Goal: Understand process/instructions: Learn how to perform a task or action

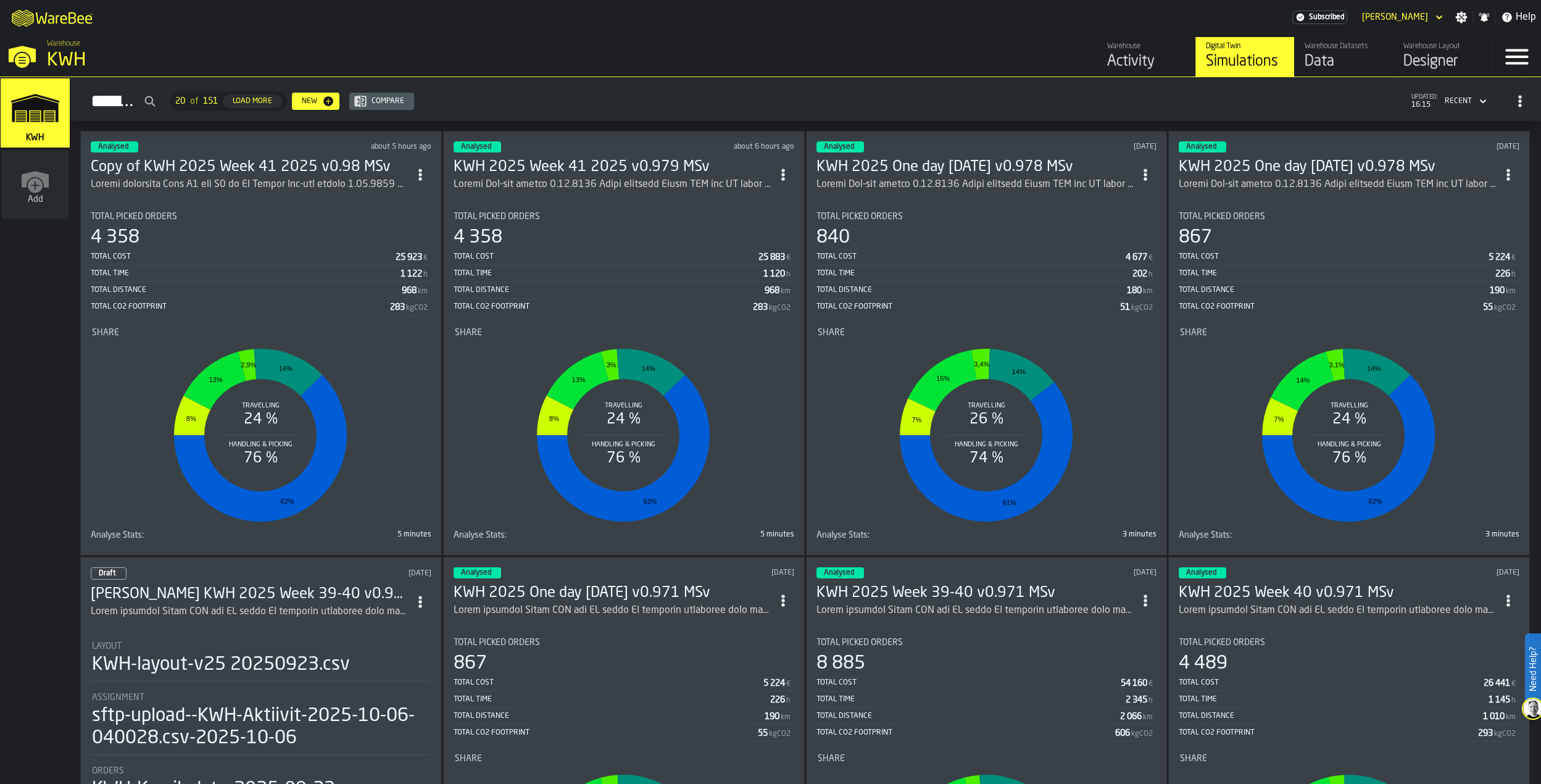
drag, startPoint x: 0, startPoint y: 0, endPoint x: 275, endPoint y: 163, distance: 319.7
click at [275, 163] on h3 "Copy of KWH 2025 Week 41 2025 v0.98 MSv" at bounding box center [251, 167] width 319 height 20
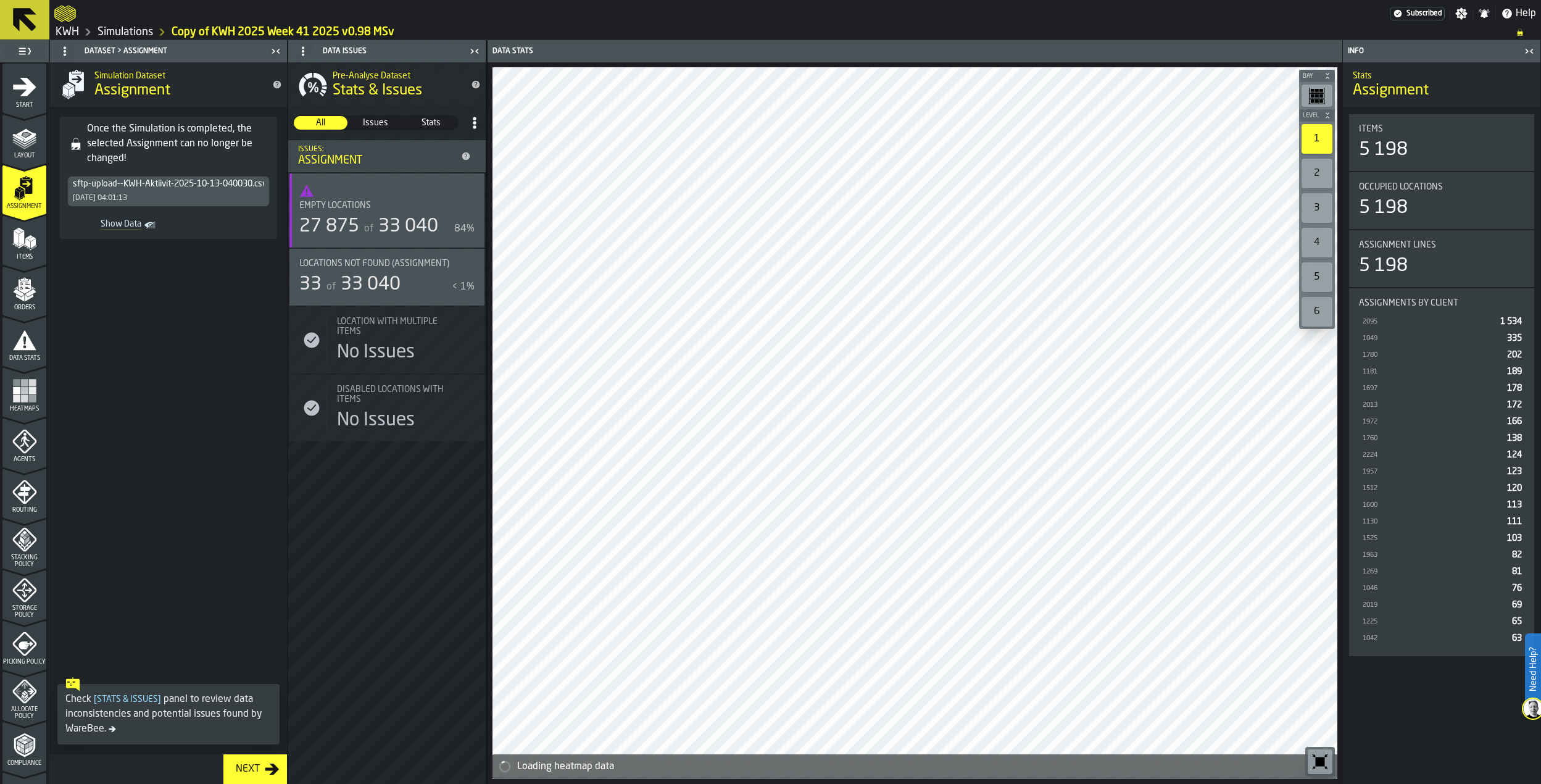
click at [157, 190] on div "sftp-upload--KWH-Aktiivit-2025-10-13-040030.csv-2025-10-13 [DATE] 04:01:13" at bounding box center [168, 191] width 201 height 30
click at [15, 148] on icon "menu Layout" at bounding box center [24, 137] width 25 height 25
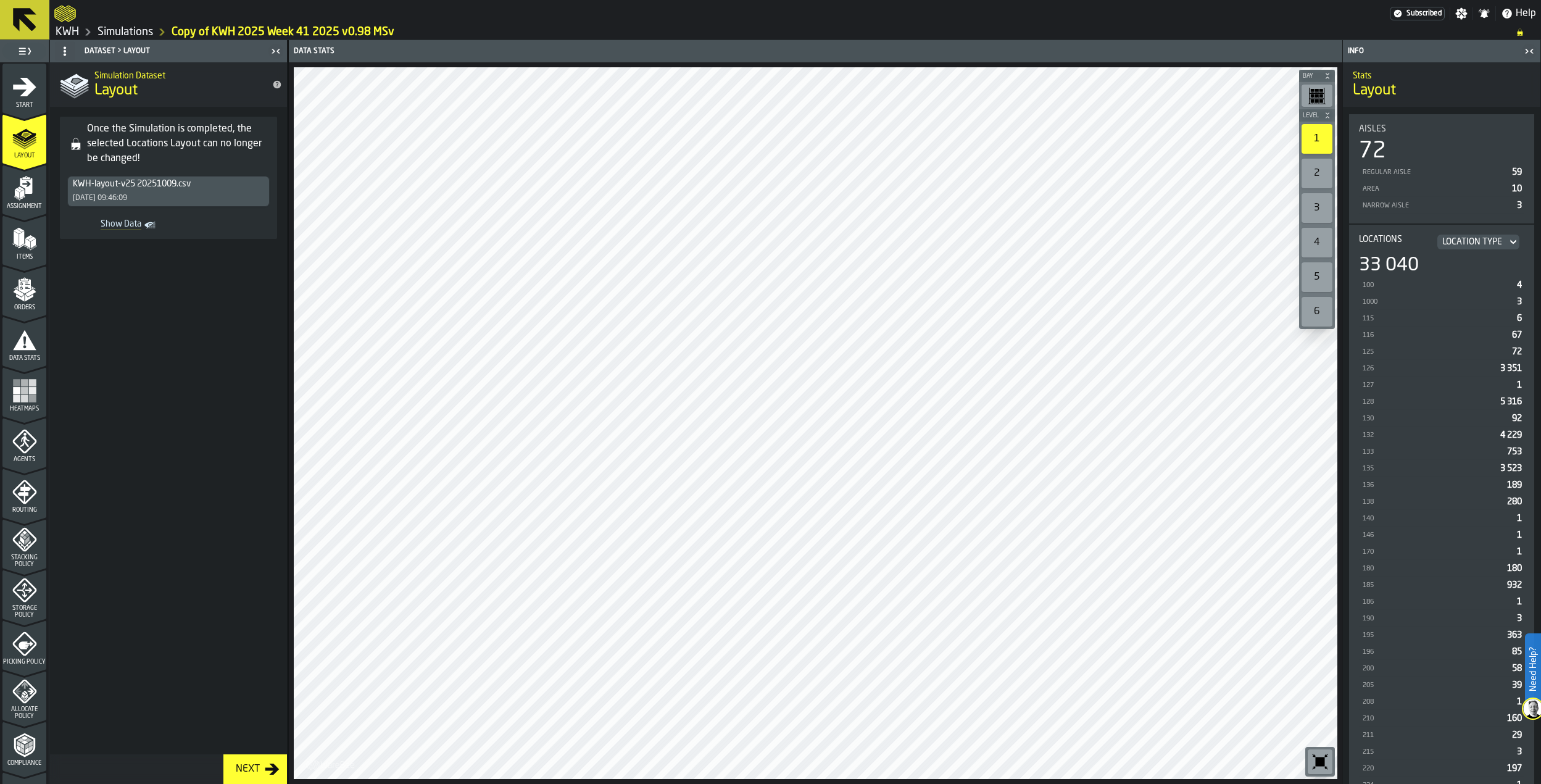
click at [163, 191] on div "KWH-layout-v25 20251009.csv [DATE] 09:46:09" at bounding box center [168, 191] width 201 height 30
click at [276, 83] on icon "title-Layout" at bounding box center [277, 85] width 8 height 8
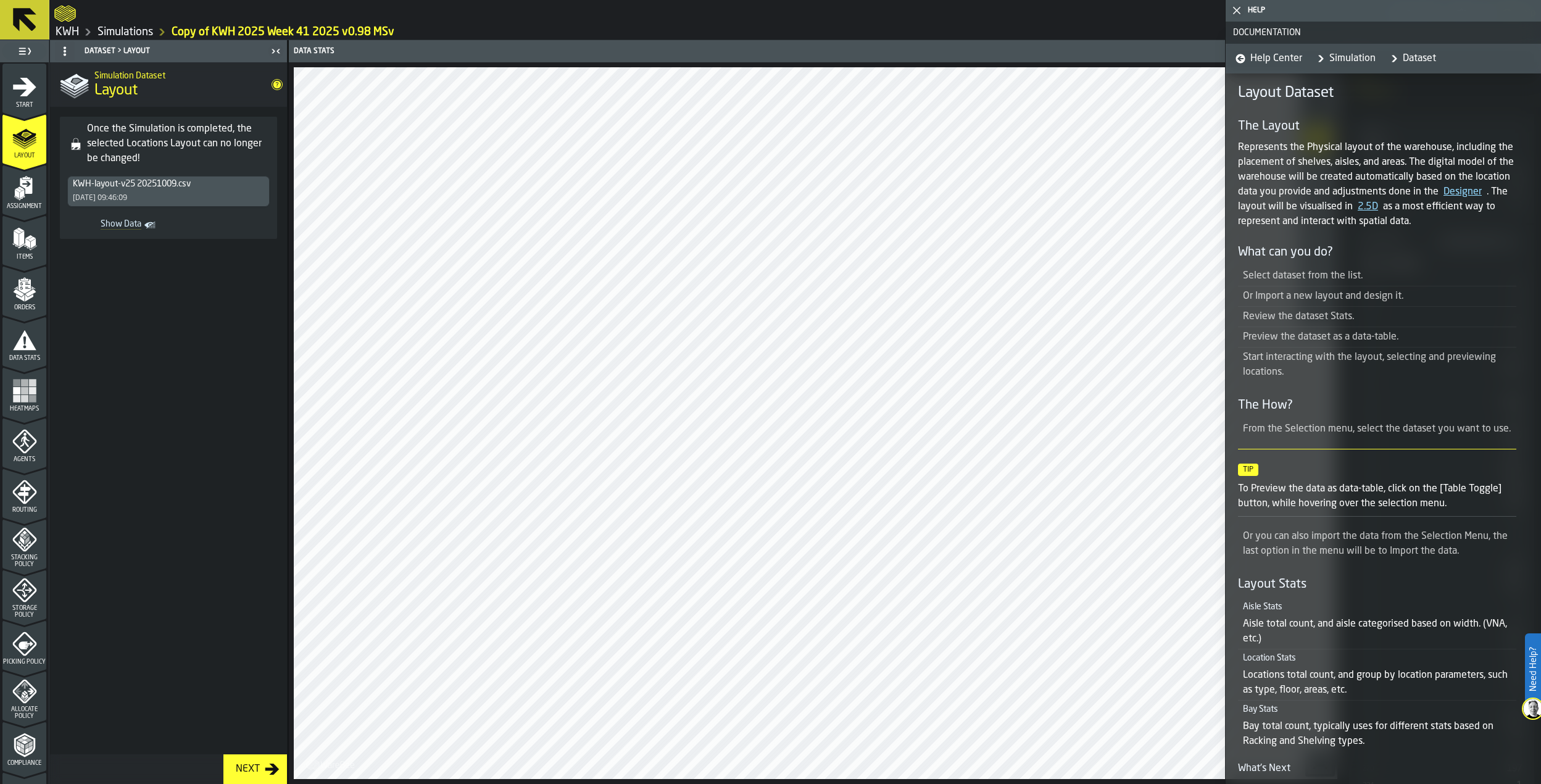
click at [1241, 8] on icon "button-toggle-Close me" at bounding box center [1237, 11] width 15 height 15
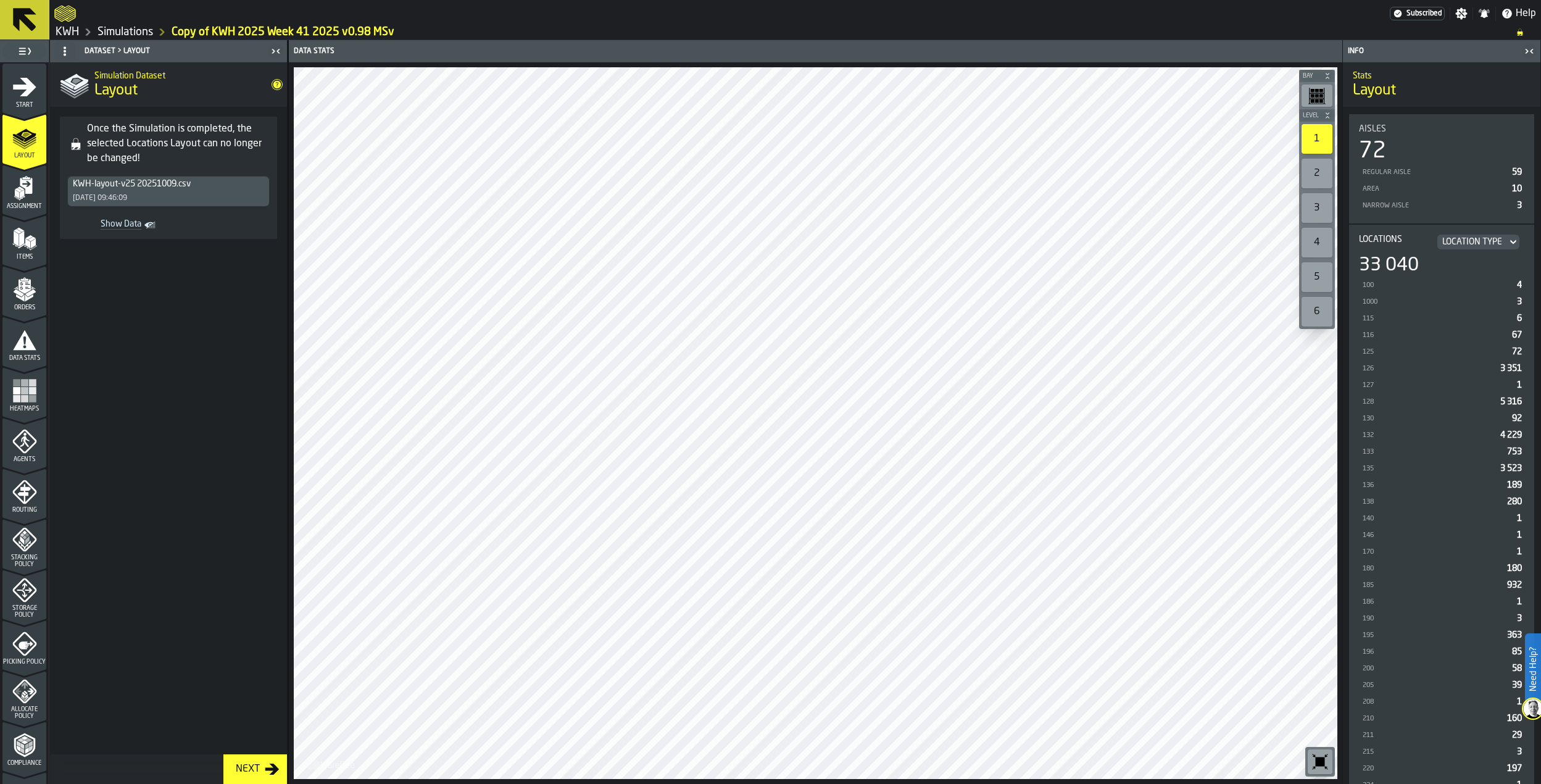
click at [124, 222] on span "Show Data" at bounding box center [106, 225] width 69 height 12
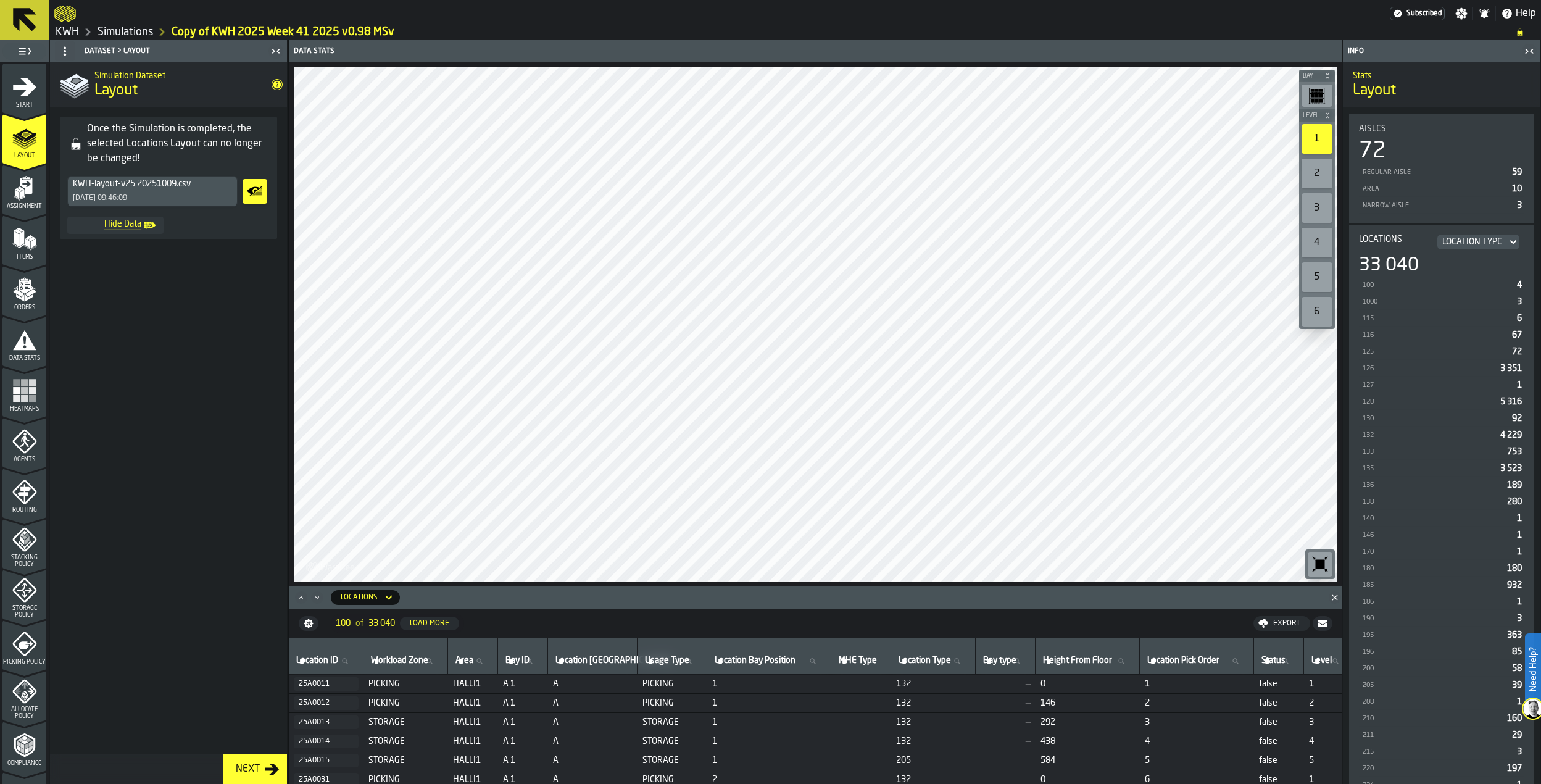
click at [171, 194] on div "KWH-layout-v25 20251009.csv [DATE] 09:46:09" at bounding box center [152, 191] width 169 height 30
click at [254, 194] on icon "Show Data" at bounding box center [255, 191] width 20 height 25
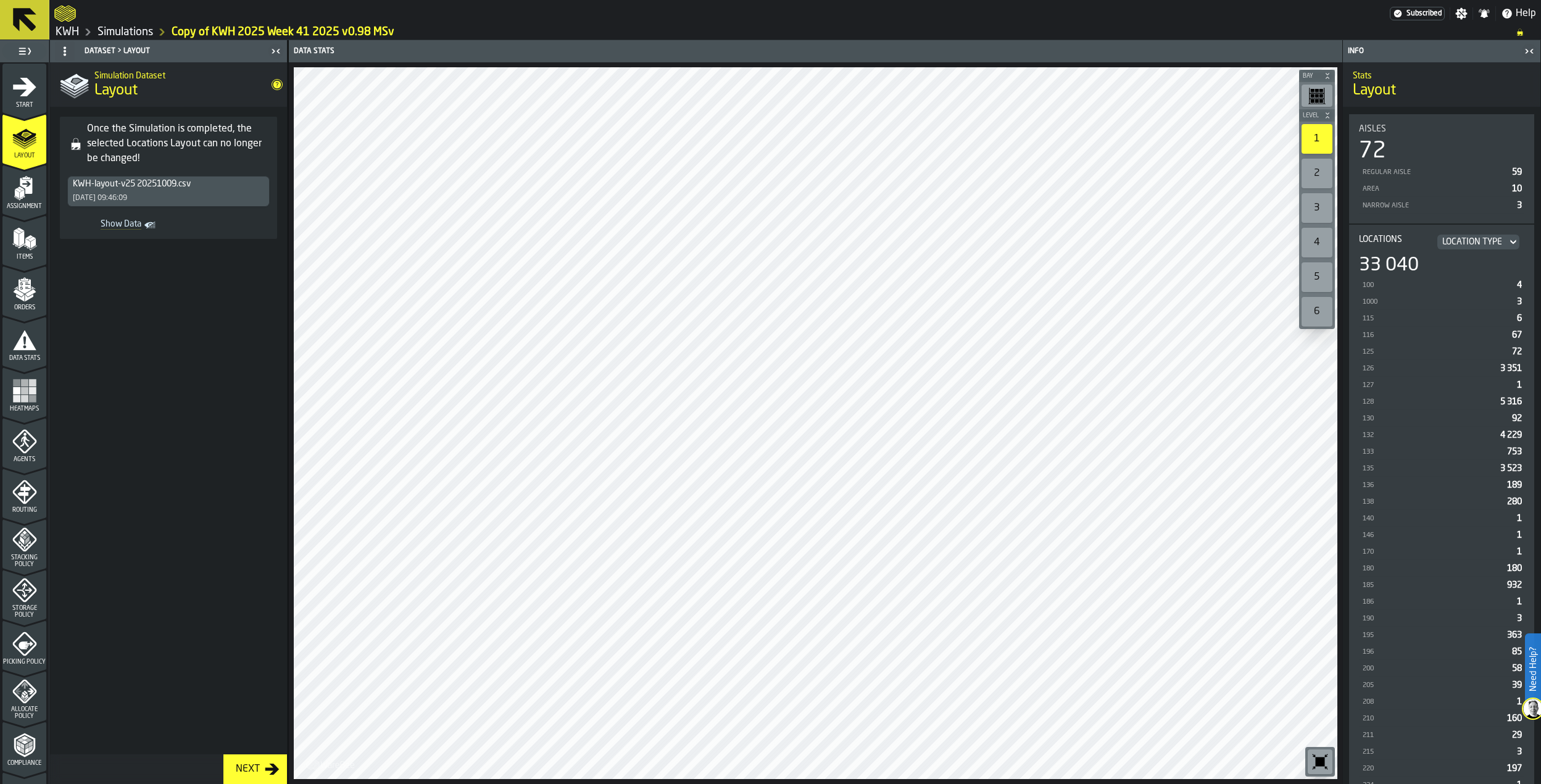
click at [0, 0] on rect "Show Data" at bounding box center [0, 0] width 0 height 0
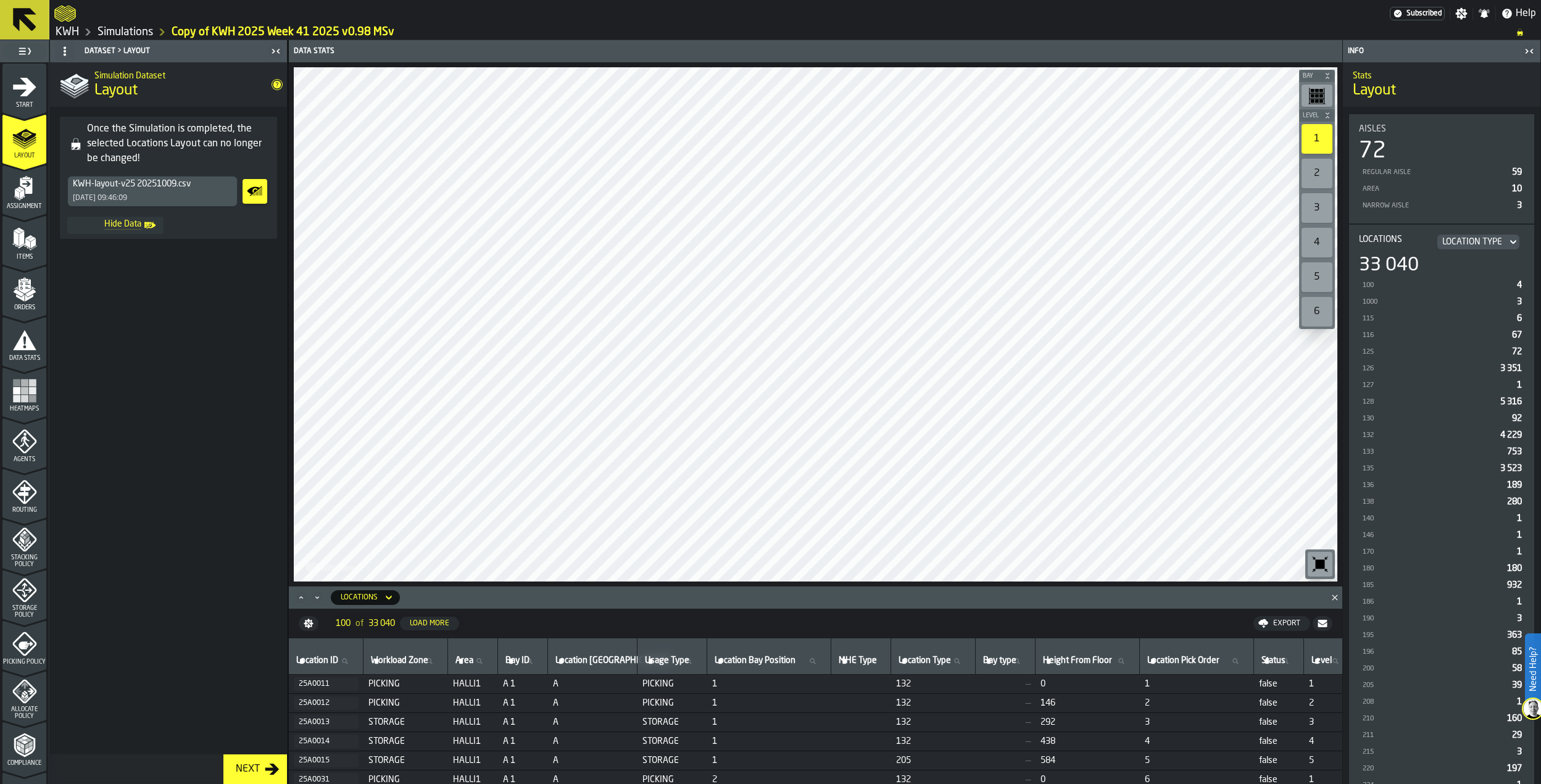
click at [254, 194] on icon "Show Data" at bounding box center [255, 191] width 20 height 25
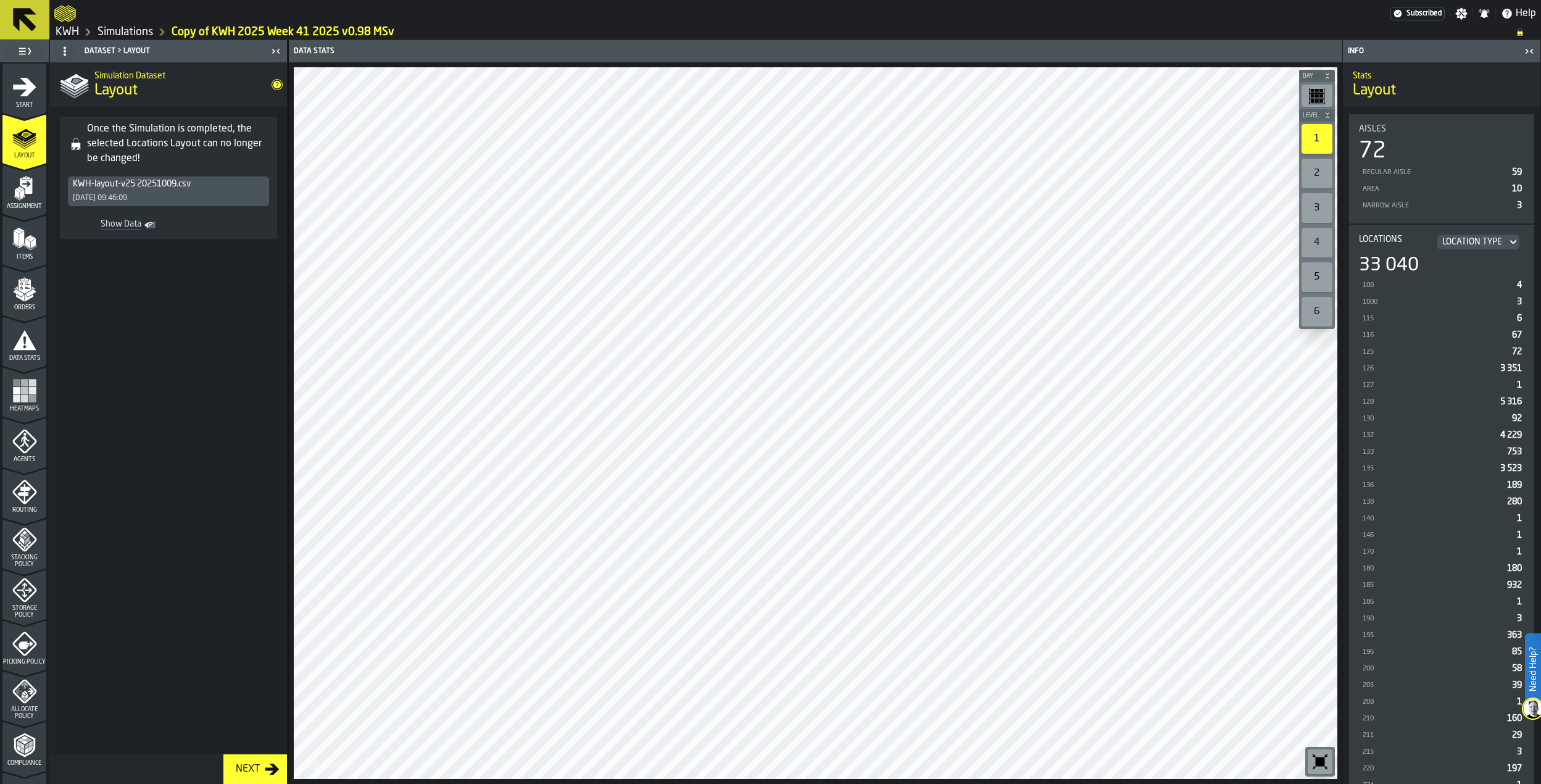
click at [27, 96] on icon "menu Start" at bounding box center [24, 87] width 25 height 25
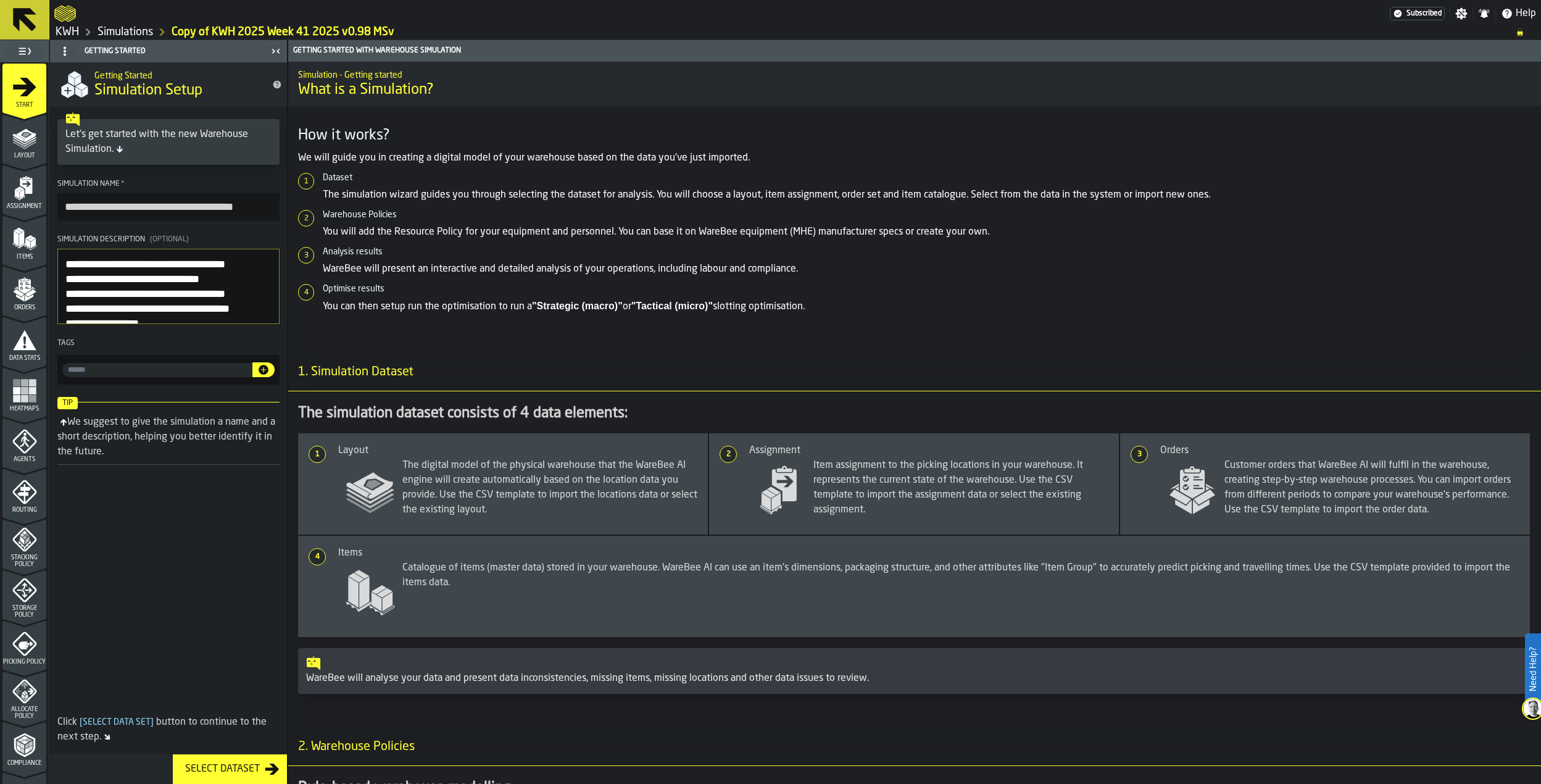
click at [21, 145] on icon "menu Layout" at bounding box center [24, 137] width 25 height 25
